Goal: Information Seeking & Learning: Learn about a topic

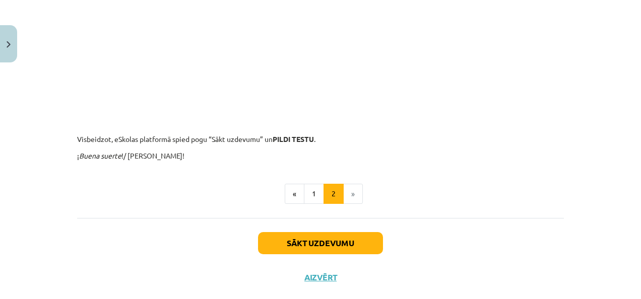
scroll to position [831, 0]
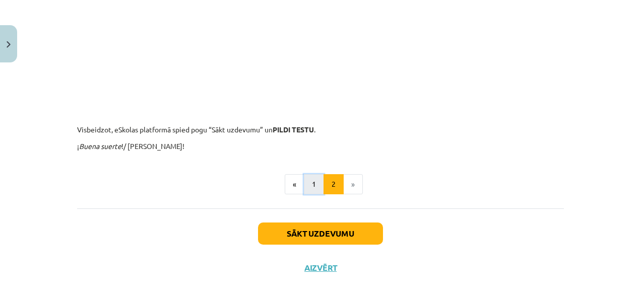
click at [305, 185] on button "1" at bounding box center [314, 184] width 20 height 20
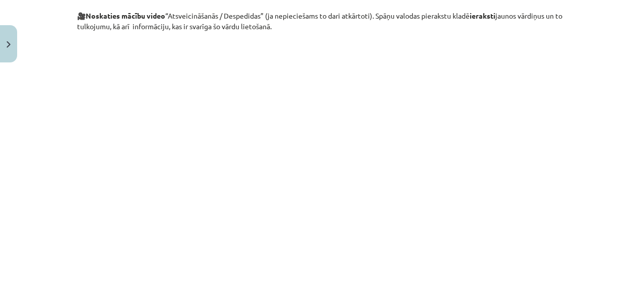
scroll to position [381, 0]
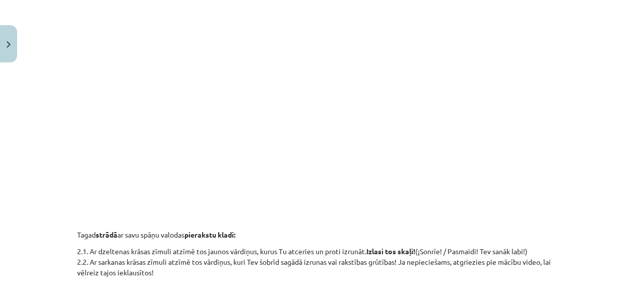
click at [594, 73] on div "Mācību tēma: Spāņu valodas b1 - 10. klases 1.ieskaites mācību materiāls #3 Tema…" at bounding box center [320, 149] width 641 height 299
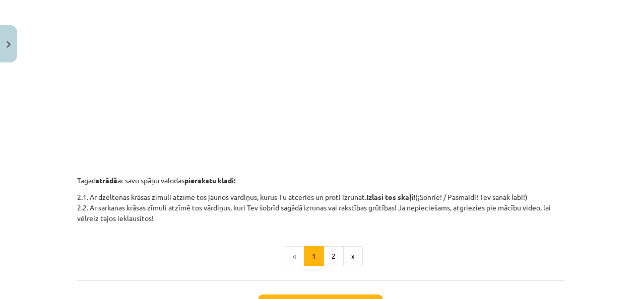
scroll to position [442, 0]
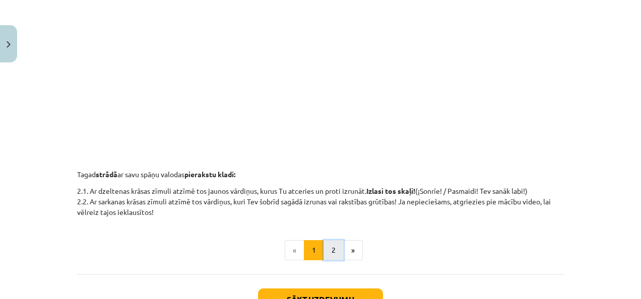
click at [329, 249] on button "2" at bounding box center [334, 250] width 20 height 20
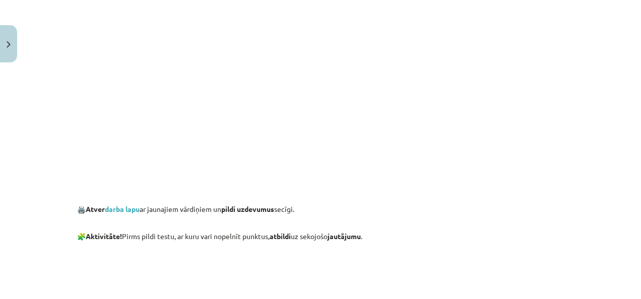
scroll to position [342, 0]
click at [118, 210] on link "darba lapu" at bounding box center [122, 207] width 35 height 9
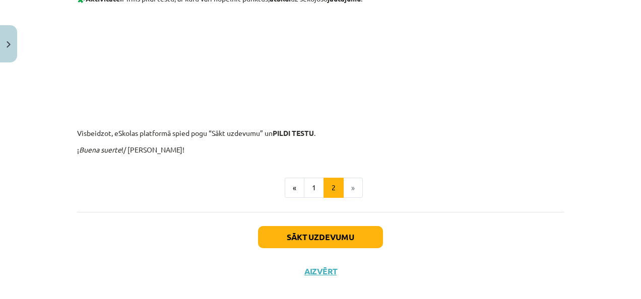
scroll to position [579, 0]
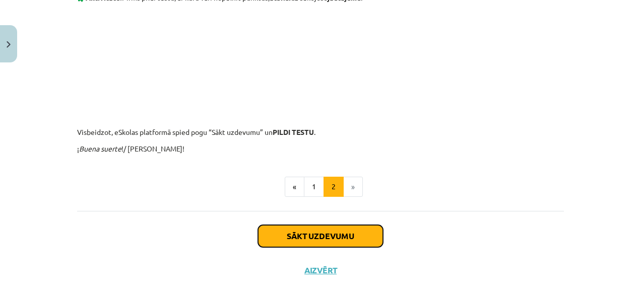
click at [325, 238] on button "Sākt uzdevumu" at bounding box center [320, 236] width 125 height 22
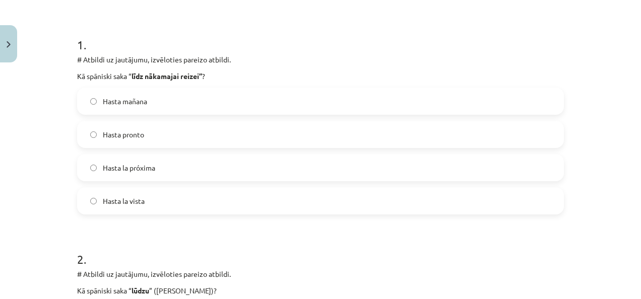
scroll to position [182, 0]
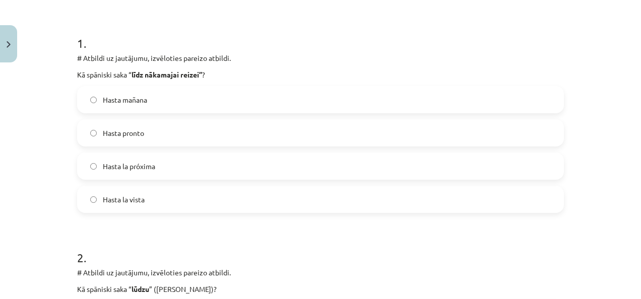
click at [367, 171] on label "Hasta la próxima" at bounding box center [320, 166] width 485 height 25
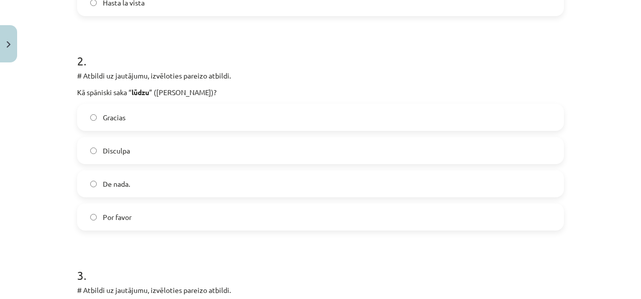
scroll to position [385, 0]
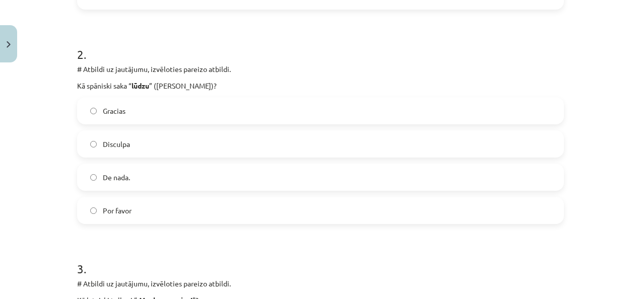
click at [289, 217] on label "Por favor" at bounding box center [320, 210] width 485 height 25
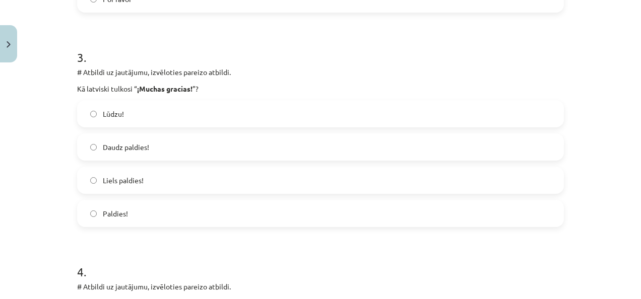
scroll to position [602, 0]
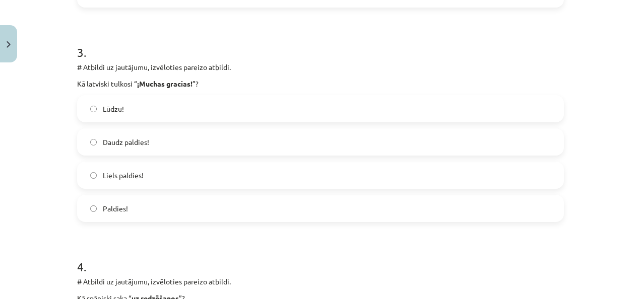
click at [406, 174] on label "Liels paldies!" at bounding box center [320, 175] width 485 height 25
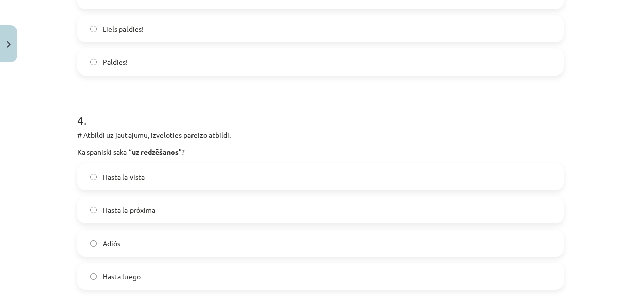
scroll to position [807, 0]
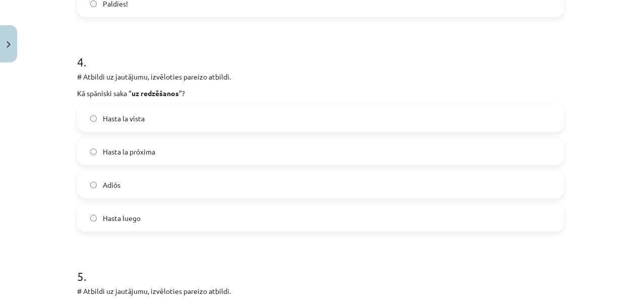
click at [470, 219] on label "Hasta luego" at bounding box center [320, 218] width 485 height 25
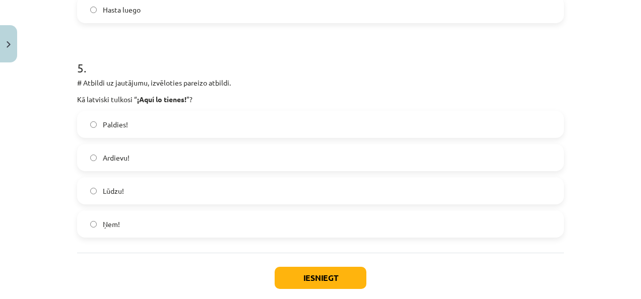
scroll to position [1023, 0]
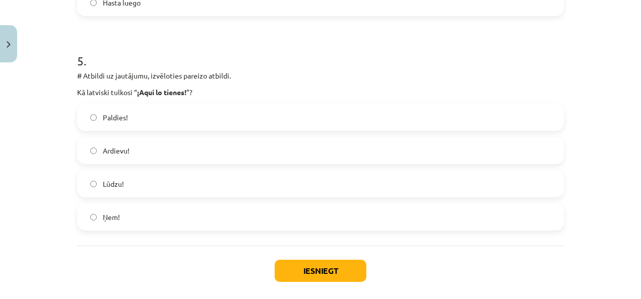
click at [400, 213] on label "Ņem!" at bounding box center [320, 217] width 485 height 25
click at [340, 277] on button "Iesniegt" at bounding box center [321, 271] width 92 height 22
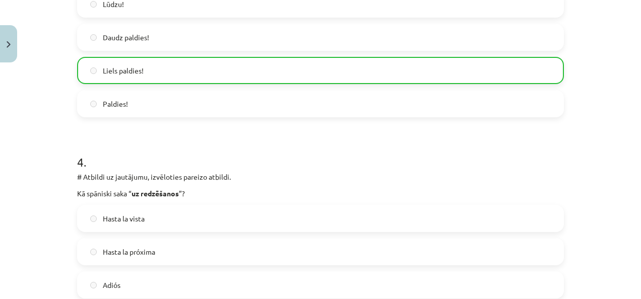
scroll to position [1103, 0]
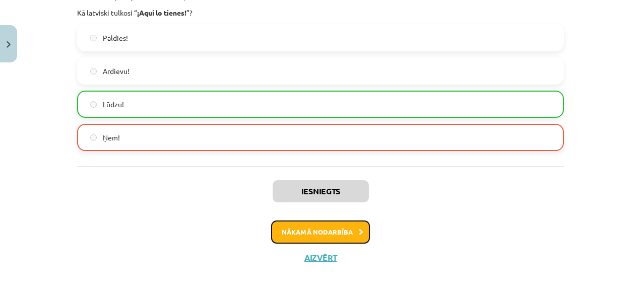
click at [354, 234] on button "Nākamā nodarbība" at bounding box center [320, 232] width 99 height 23
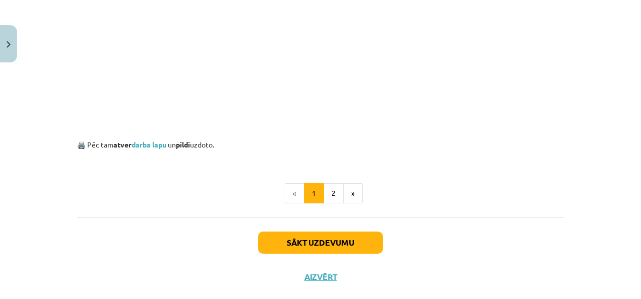
scroll to position [745, 0]
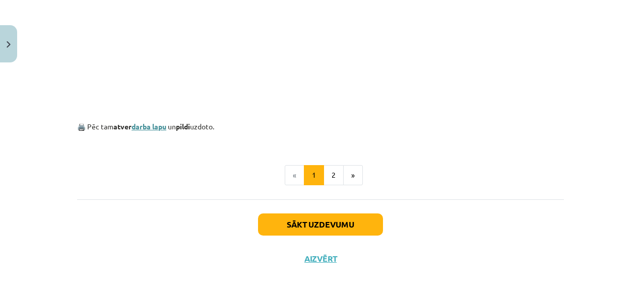
click at [145, 128] on link "darba lapu" at bounding box center [149, 126] width 35 height 9
click at [331, 176] on button "2" at bounding box center [334, 175] width 20 height 20
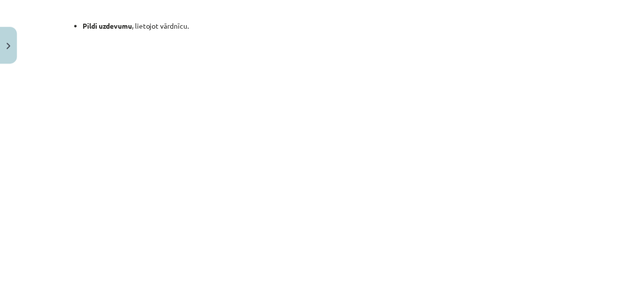
scroll to position [552, 0]
click at [10, 37] on button "Close" at bounding box center [8, 43] width 17 height 37
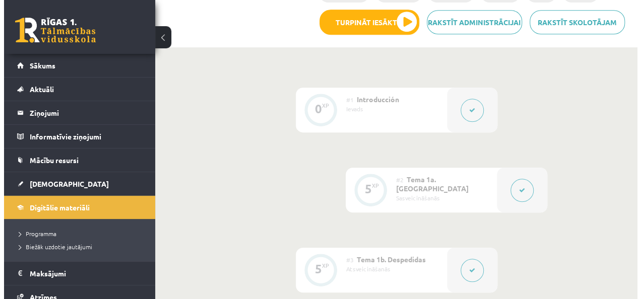
scroll to position [0, 0]
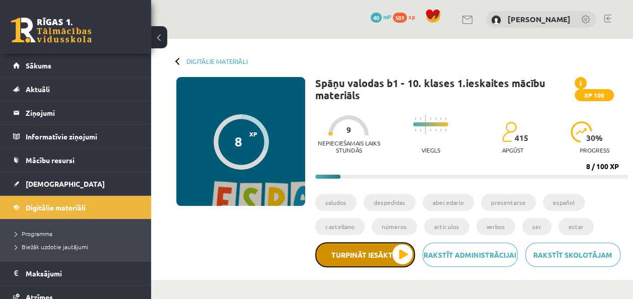
click at [395, 259] on button "Turpināt iesākto" at bounding box center [365, 254] width 100 height 25
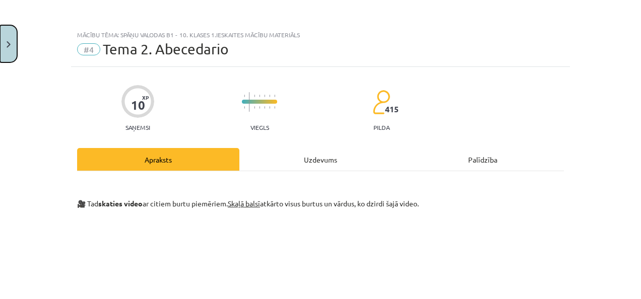
click at [13, 50] on button "Close" at bounding box center [8, 43] width 17 height 37
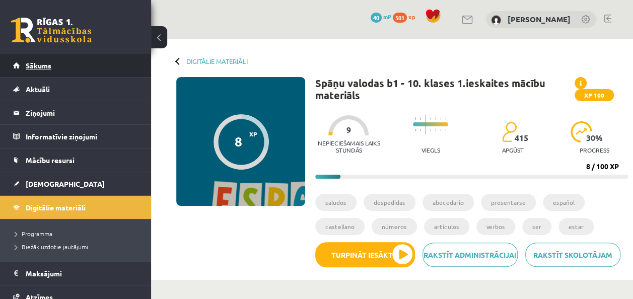
click at [50, 65] on span "Sākums" at bounding box center [39, 65] width 26 height 9
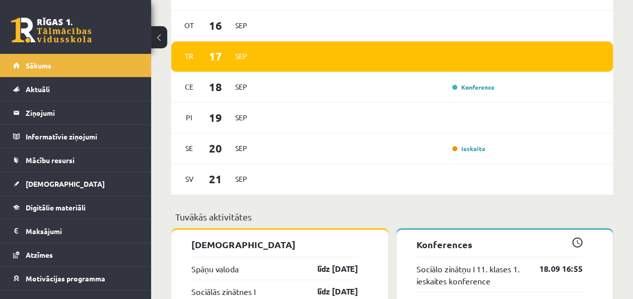
scroll to position [706, 0]
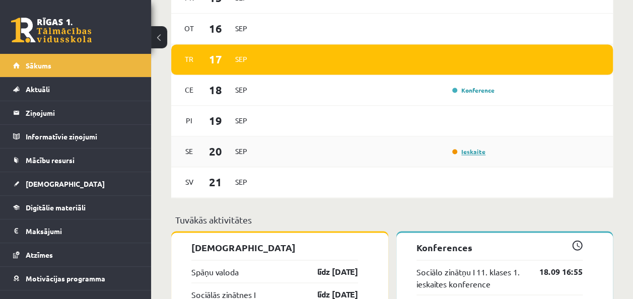
click at [478, 153] on link "Ieskaite" at bounding box center [469, 152] width 33 height 8
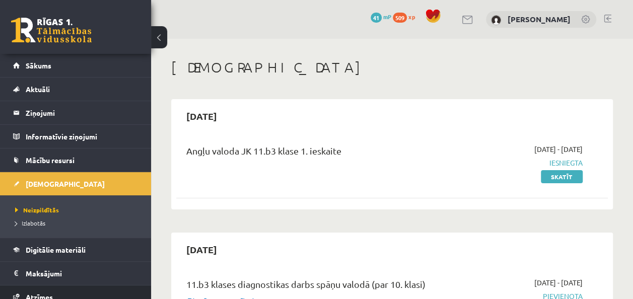
click at [38, 296] on span "Atzīmes" at bounding box center [39, 297] width 27 height 9
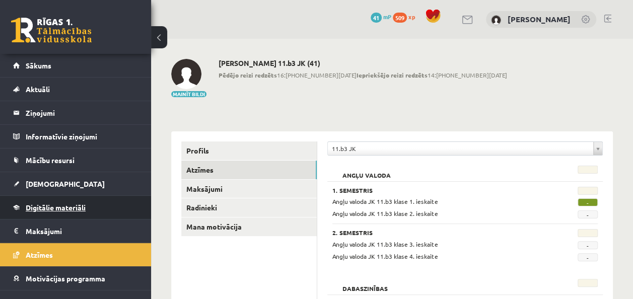
click at [49, 203] on span "Digitālie materiāli" at bounding box center [56, 207] width 60 height 9
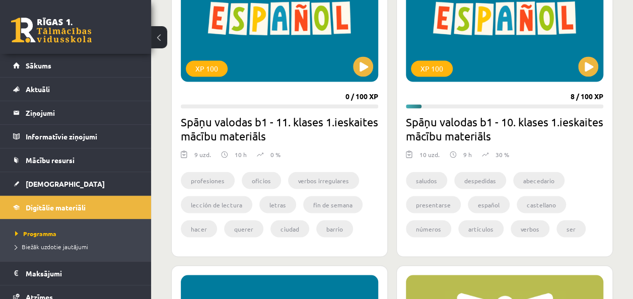
scroll to position [2691, 0]
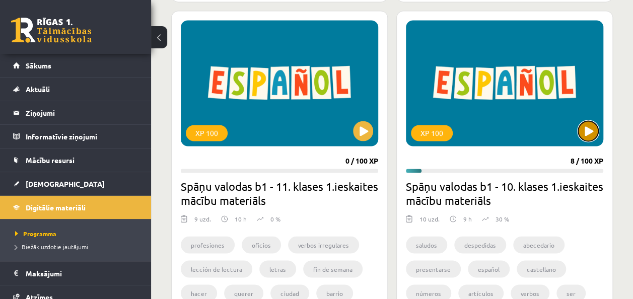
click at [589, 128] on button at bounding box center [588, 131] width 20 height 20
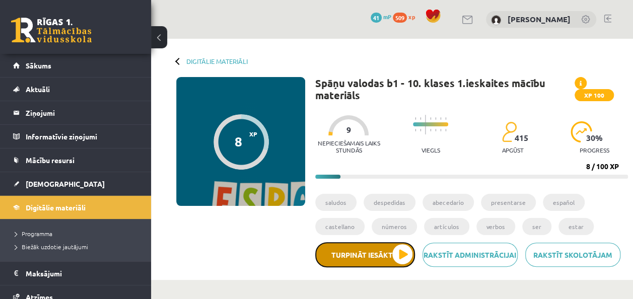
click at [388, 250] on button "Turpināt iesākto" at bounding box center [365, 254] width 100 height 25
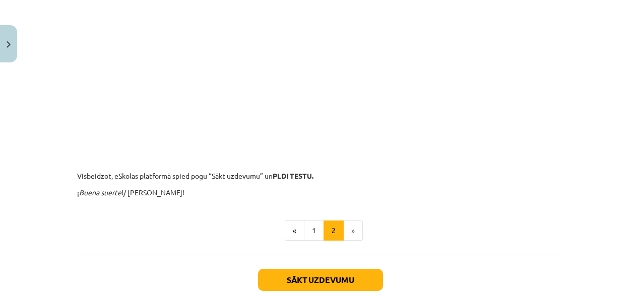
scroll to position [697, 0]
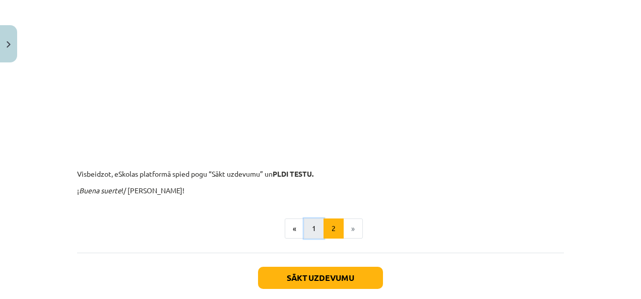
click at [311, 225] on button "1" at bounding box center [314, 229] width 20 height 20
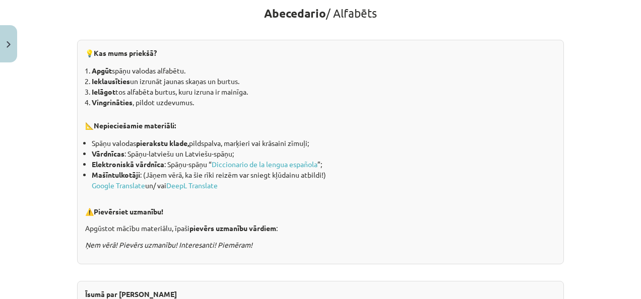
scroll to position [180, 0]
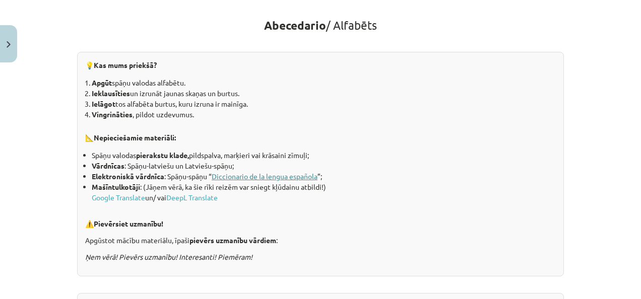
click at [300, 175] on link "Diccionario de la lengua española" at bounding box center [265, 176] width 106 height 9
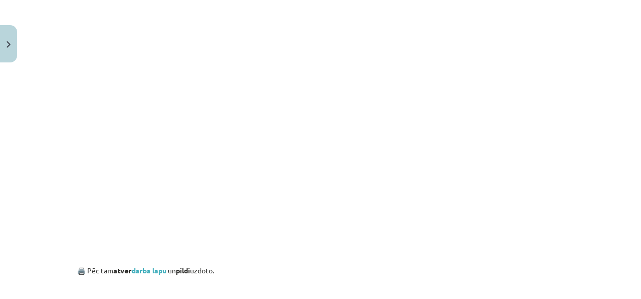
scroll to position [566, 0]
